Goal: Task Accomplishment & Management: Manage account settings

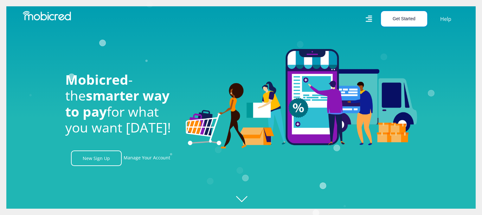
click at [410, 18] on button "Get Started" at bounding box center [404, 19] width 46 height 16
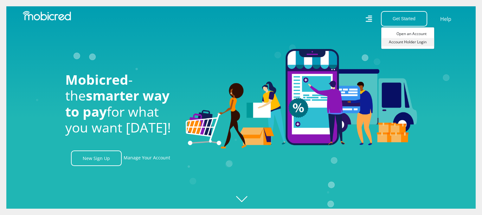
click at [408, 43] on link "Account Holder Login" at bounding box center [407, 42] width 53 height 8
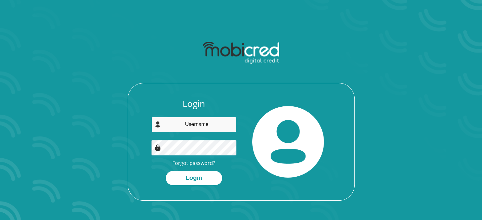
click at [206, 130] on input "email" at bounding box center [193, 125] width 85 height 16
type input "monrico@portfolium.co.za"
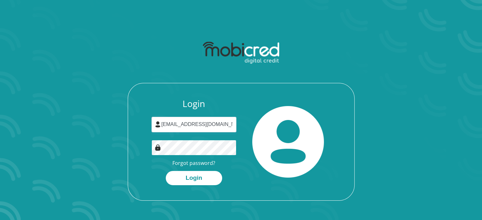
click at [166, 171] on button "Login" at bounding box center [194, 178] width 56 height 14
